Goal: Navigation & Orientation: Find specific page/section

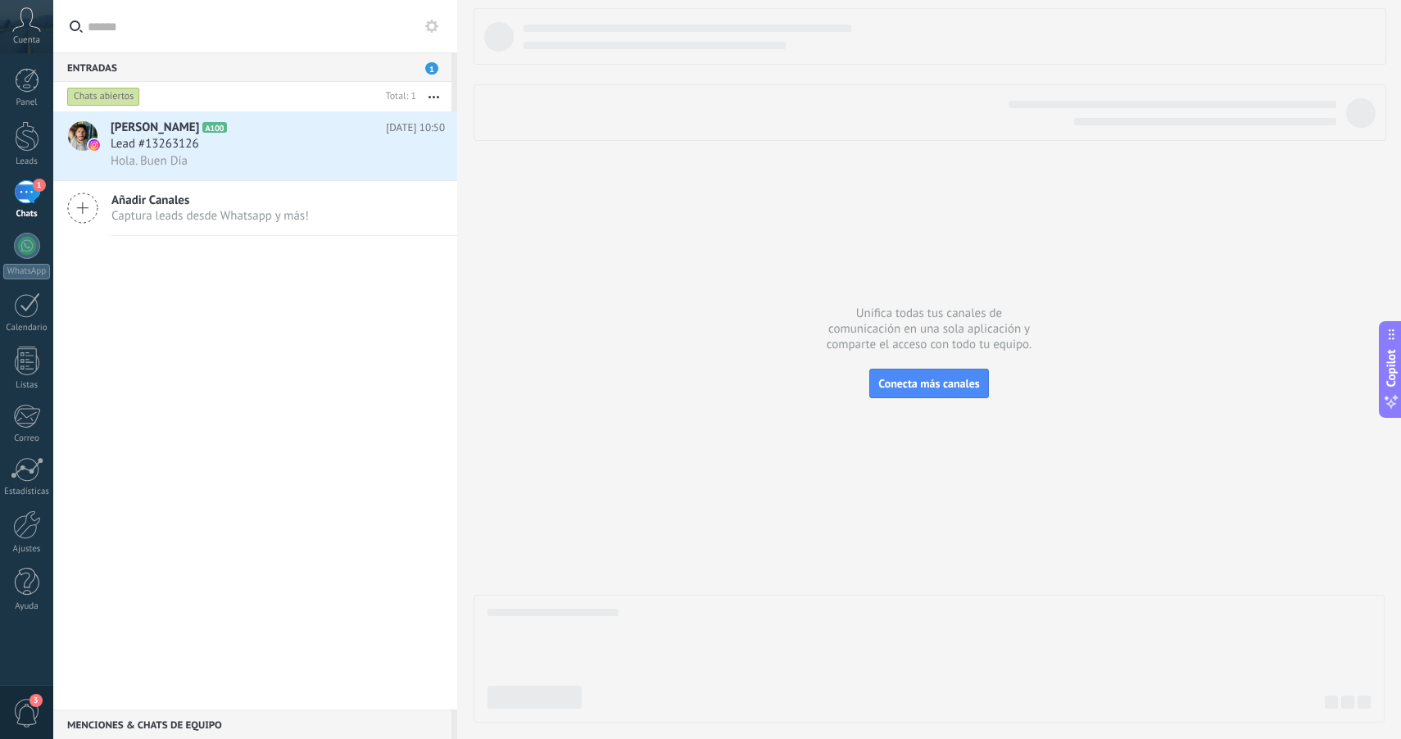
click at [203, 213] on span "Captura leads desde Whatsapp y más!" at bounding box center [209, 216] width 197 height 16
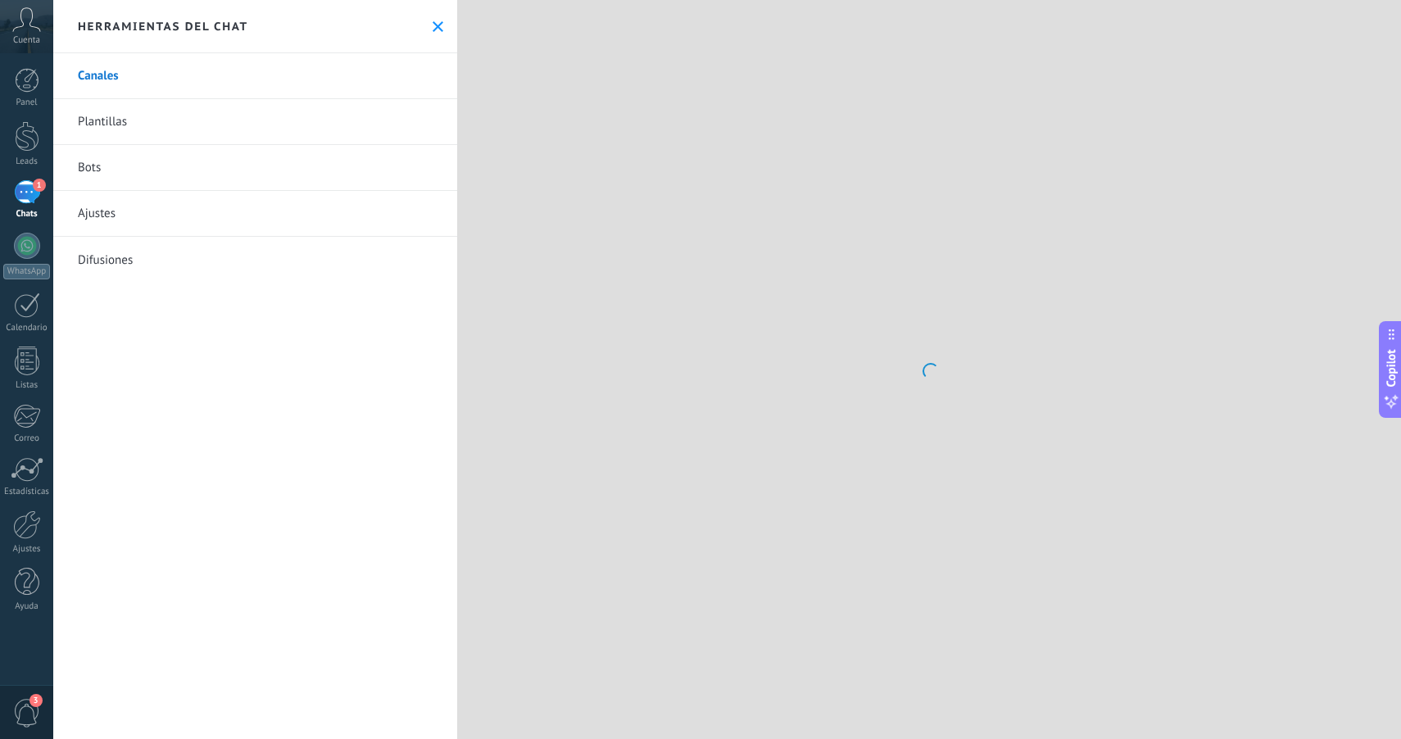
click at [422, 26] on div "Herramientas del chat" at bounding box center [255, 26] width 404 height 53
click at [434, 26] on icon at bounding box center [438, 26] width 11 height 11
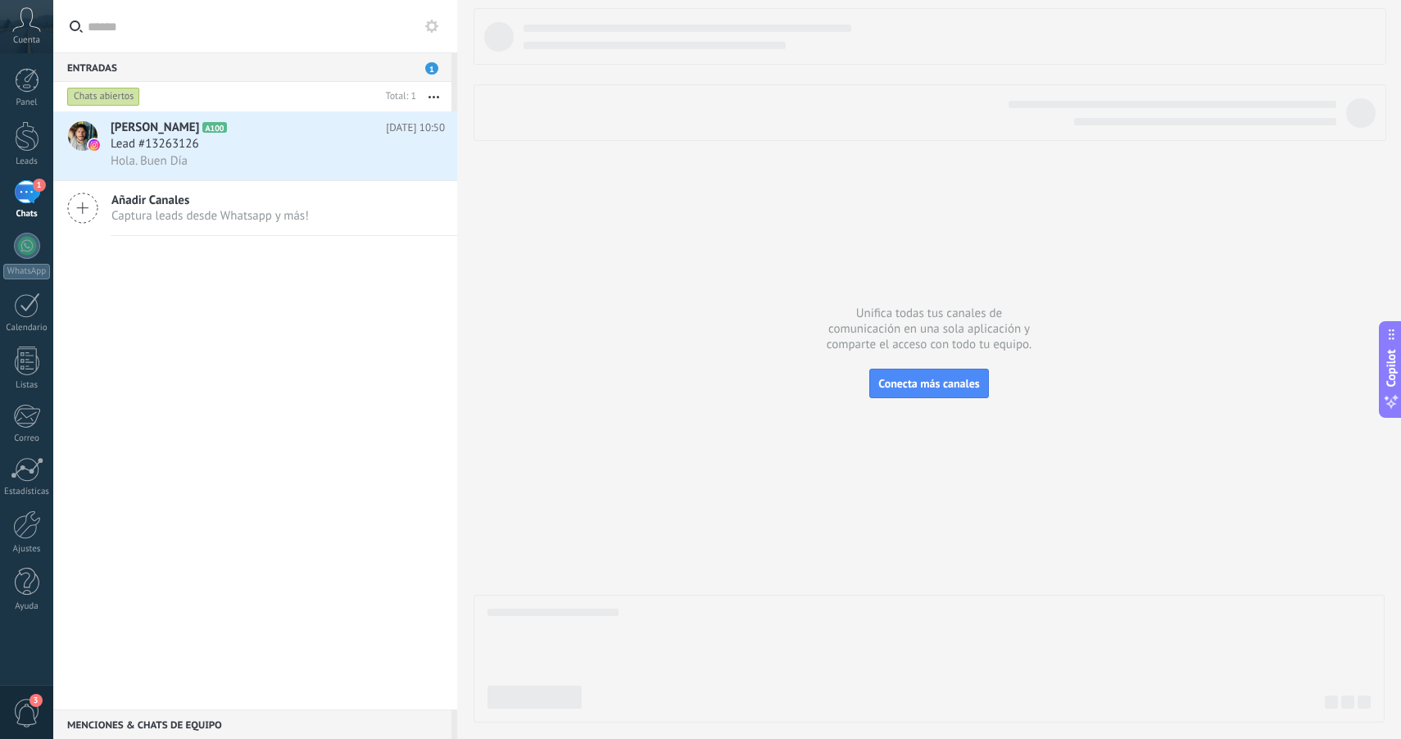
click at [27, 26] on icon at bounding box center [26, 19] width 29 height 25
